Goal: Navigation & Orientation: Find specific page/section

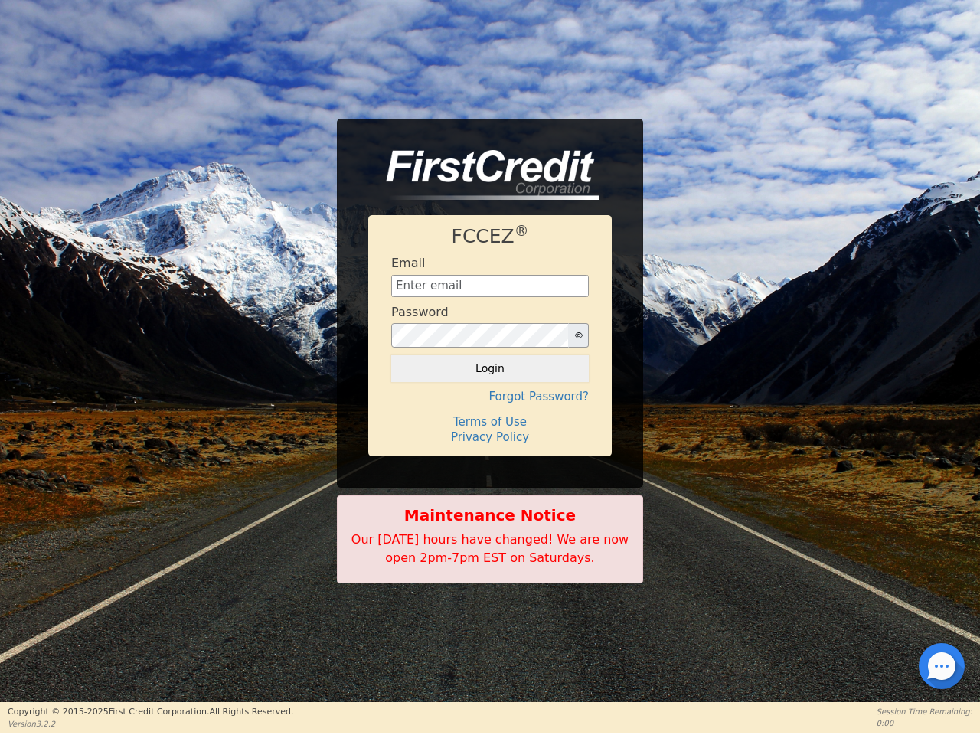
click at [578, 335] on icon "button" at bounding box center [579, 335] width 8 height 6
click at [490, 368] on button "Login" at bounding box center [489, 368] width 197 height 26
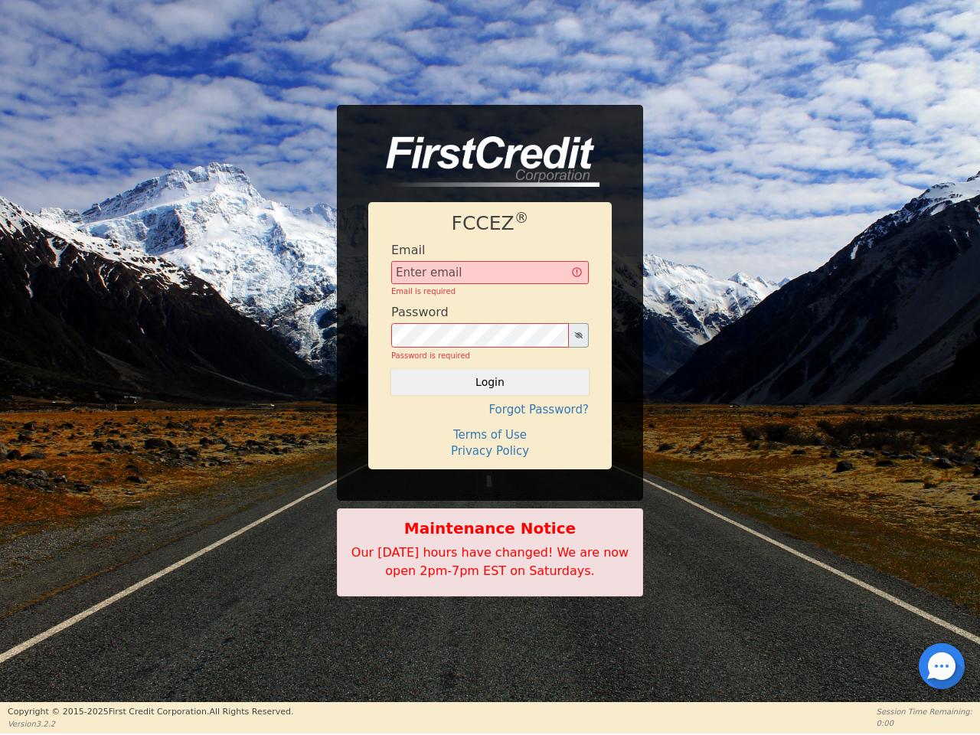
click at [490, 396] on div "FCCEZ ® Email Email is required Password Password is required Login Forgot Pass…" at bounding box center [489, 335] width 243 height 267
click at [490, 422] on div "FCCEZ ® Email Email is required Password Password is required Login Forgot Pass…" at bounding box center [489, 335] width 243 height 267
click at [490, 437] on h4 "Terms of Use" at bounding box center [489, 435] width 197 height 14
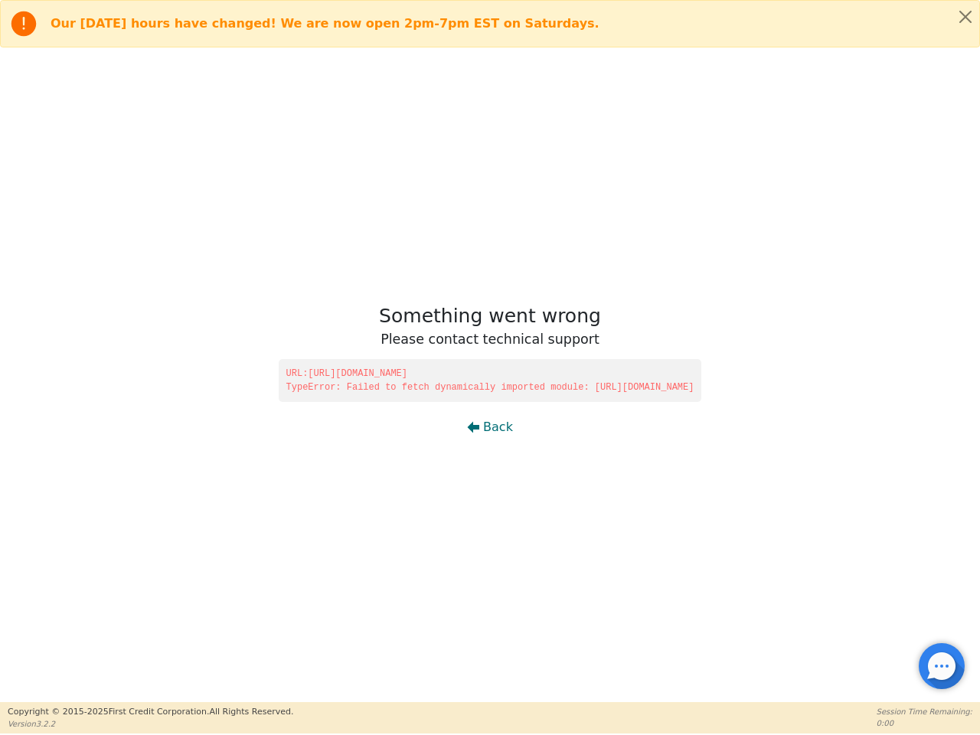
click at [941, 666] on div at bounding box center [941, 665] width 3 height 3
